Goal: Transaction & Acquisition: Purchase product/service

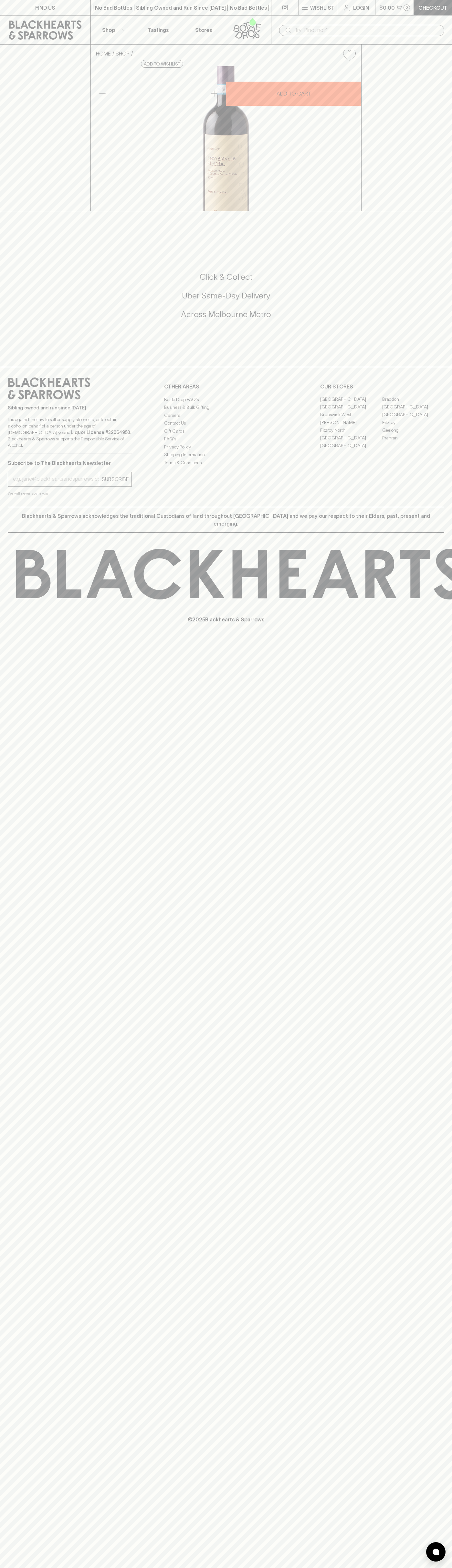
click at [411, 26] on input "text" at bounding box center [366, 30] width 144 height 10
click at [423, 211] on div "HOME SHOP Pasqua Nero d'Avola 2023 $17.00 Add to wishlist 10% discount when pur…" at bounding box center [226, 128] width 452 height 167
click at [150, 1567] on html "FIND US | No Bad Bottles | Sibling Owned and Run Since 2006 | No Bad Bottles | …" at bounding box center [226, 784] width 452 height 1568
click at [15, 640] on div "© 2025 Blackhearts & Sparrows" at bounding box center [226, 586] width 452 height 107
